Goal: Information Seeking & Learning: Learn about a topic

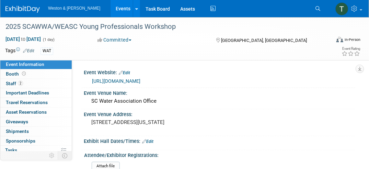
click at [25, 66] on span "Event Information" at bounding box center [25, 63] width 38 height 5
click at [111, 7] on link "Events" at bounding box center [123, 8] width 25 height 17
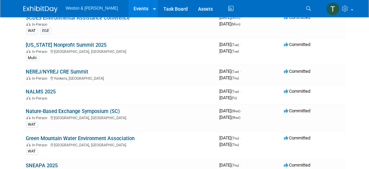
scroll to position [766, 0]
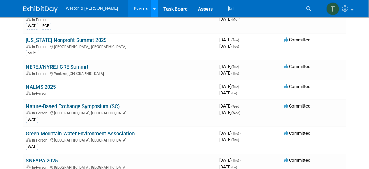
click at [151, 5] on link at bounding box center [154, 8] width 7 height 17
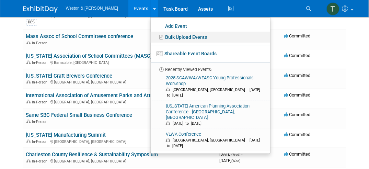
scroll to position [941, 0]
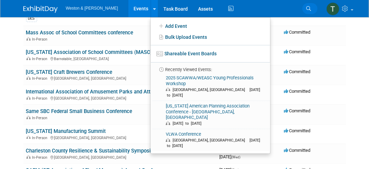
click at [306, 8] on link "Search" at bounding box center [310, 8] width 15 height 11
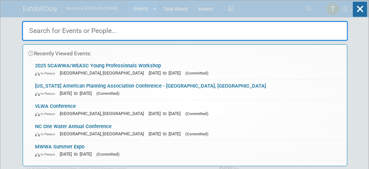
click at [77, 34] on input "text" at bounding box center [185, 31] width 326 height 20
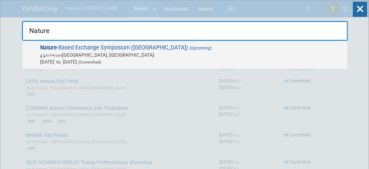
type input "Nature"
click at [78, 52] on span "In-Person Charleston, SC" at bounding box center [192, 55] width 304 height 7
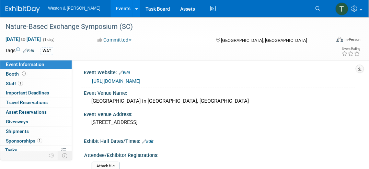
click at [141, 79] on link "https://www.naturebasedexchange.org/symposium" at bounding box center [116, 80] width 48 height 5
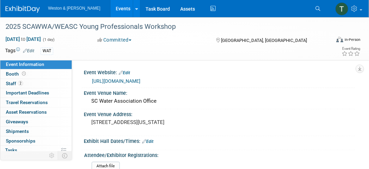
click at [112, 12] on link "Events" at bounding box center [123, 8] width 25 height 17
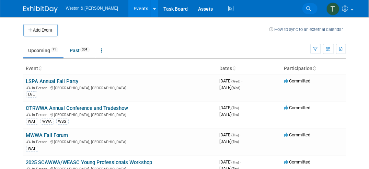
click at [310, 10] on icon at bounding box center [309, 8] width 5 height 5
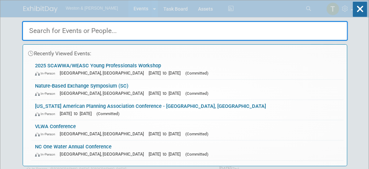
click at [87, 33] on input "text" at bounding box center [185, 31] width 326 height 20
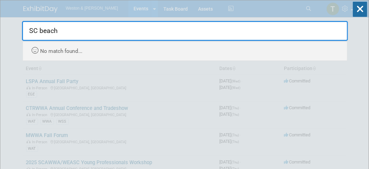
drag, startPoint x: 86, startPoint y: 30, endPoint x: 41, endPoint y: 30, distance: 45.7
click at [41, 30] on input "SC beach" at bounding box center [185, 31] width 326 height 20
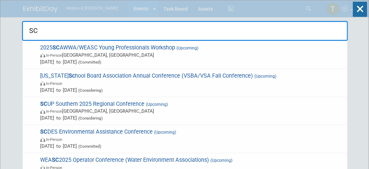
type input "S"
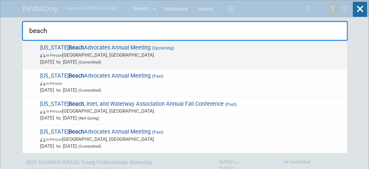
type input "beach"
click at [70, 49] on span "South Carolina Beach Advocates Annual Meeting (Upcoming) In-Person Hilton Head …" at bounding box center [191, 54] width 306 height 21
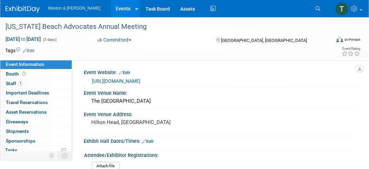
click at [141, 82] on link "[URL][DOMAIN_NAME]" at bounding box center [116, 80] width 48 height 5
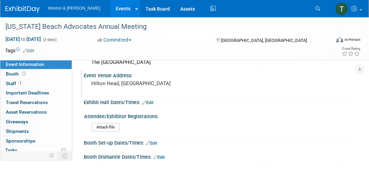
scroll to position [47, 0]
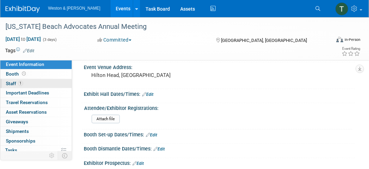
click at [9, 84] on span "Staff 1" at bounding box center [14, 83] width 17 height 5
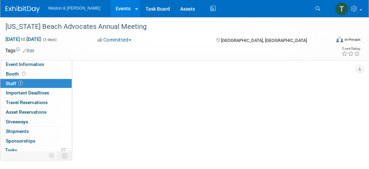
scroll to position [0, 0]
